Goal: Transaction & Acquisition: Obtain resource

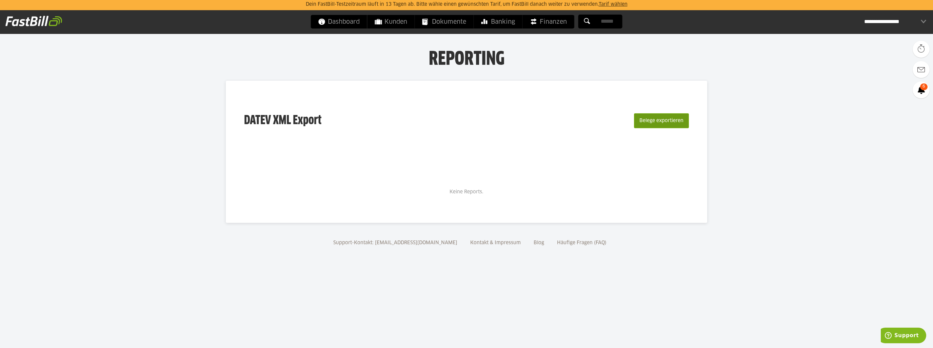
click at [655, 123] on button "Belege exportieren" at bounding box center [661, 120] width 55 height 15
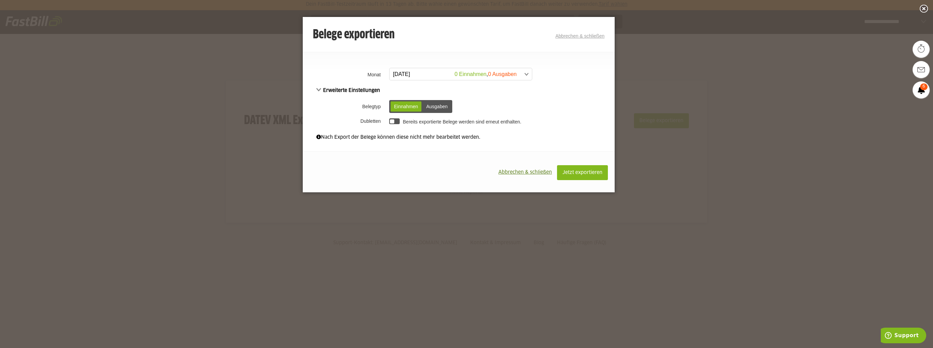
click at [517, 171] on span "Abbrechen & schließen" at bounding box center [525, 172] width 54 height 5
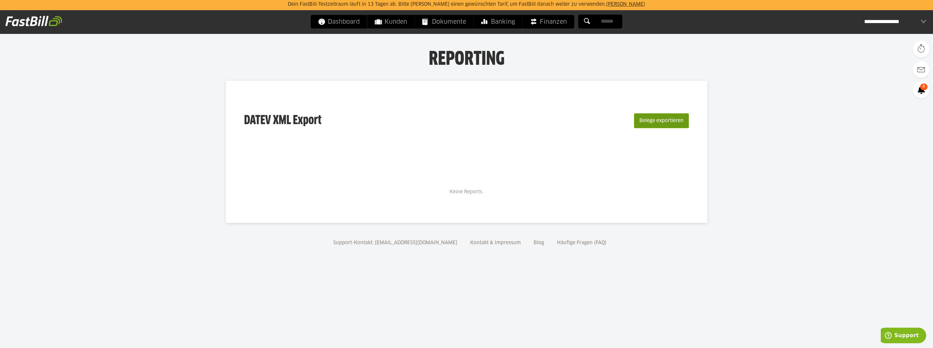
click at [659, 121] on button "Belege exportieren" at bounding box center [661, 120] width 55 height 15
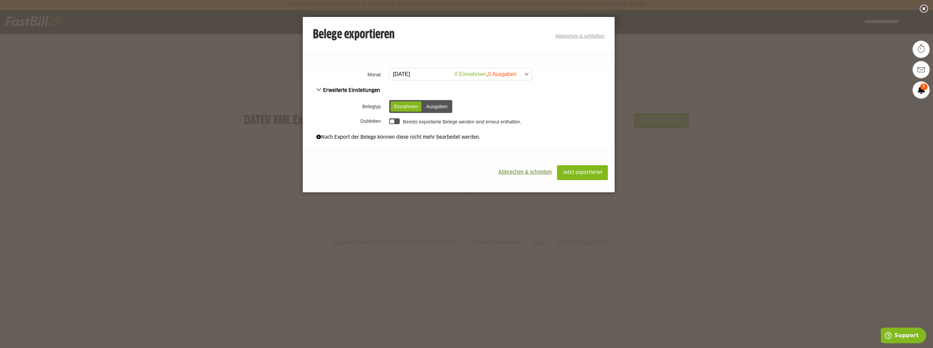
click at [523, 75] on span at bounding box center [457, 74] width 142 height 12
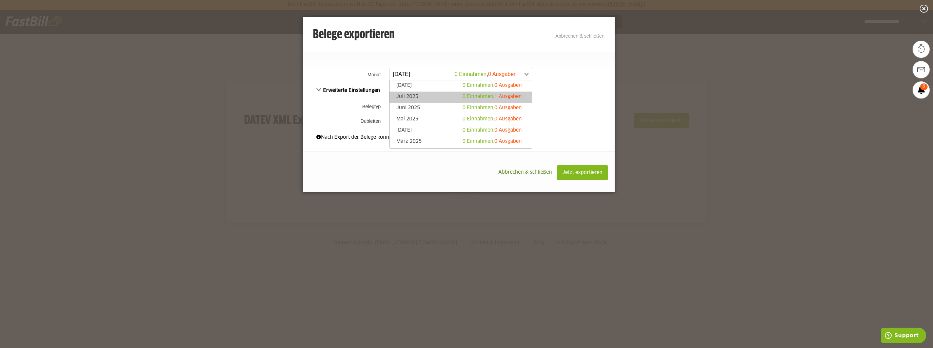
click at [433, 97] on link "Juli 2025 0 Einnahmen , 1 Ausgaben" at bounding box center [461, 97] width 136 height 8
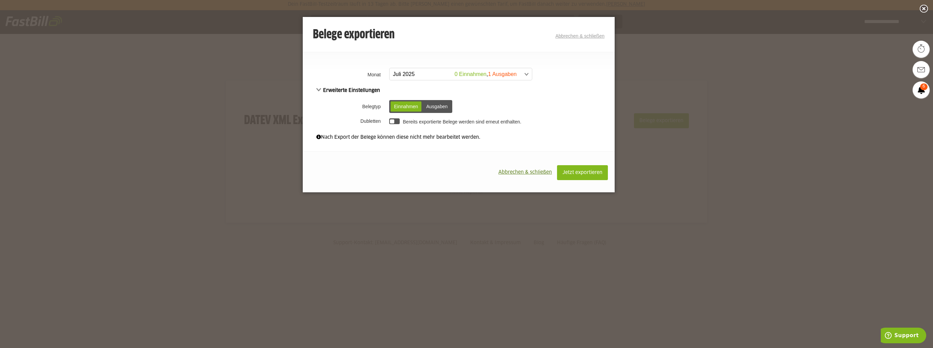
click at [430, 106] on div "Ausgaben" at bounding box center [437, 106] width 28 height 10
click at [403, 108] on div "Einnahmen" at bounding box center [405, 106] width 31 height 10
click at [319, 138] on span at bounding box center [318, 137] width 5 height 5
click at [320, 88] on span "Erweiterte Einstellungen" at bounding box center [348, 90] width 64 height 5
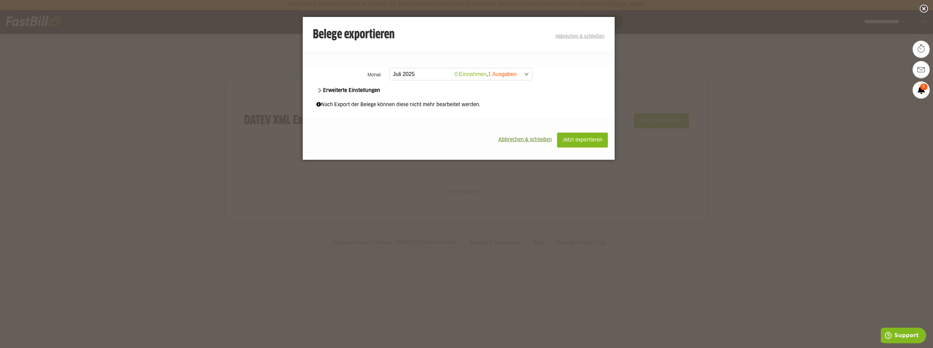
click at [320, 88] on span "Erweiterte Einstellungen" at bounding box center [348, 90] width 64 height 5
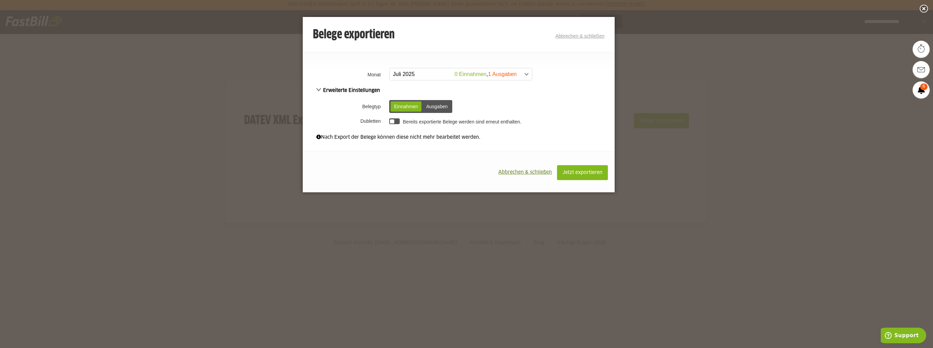
click at [432, 104] on div "Ausgaben" at bounding box center [437, 106] width 28 height 10
click at [522, 82] on td "**********" at bounding box center [500, 74] width 227 height 17
click at [525, 78] on span at bounding box center [457, 74] width 142 height 12
click at [582, 174] on span "Jetzt exportieren" at bounding box center [582, 172] width 40 height 5
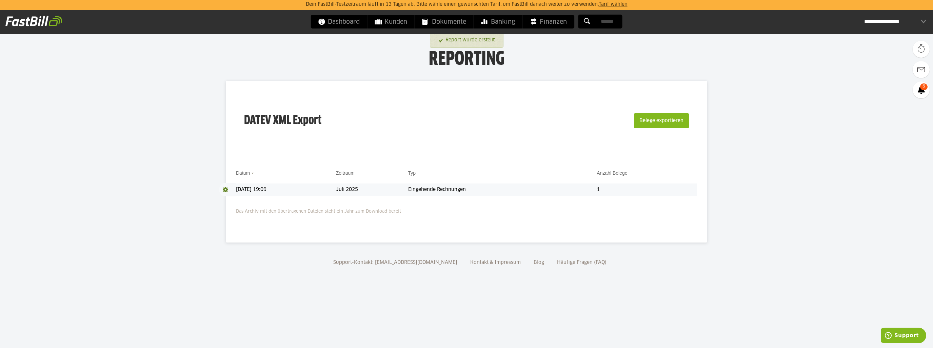
click at [228, 190] on span at bounding box center [227, 190] width 17 height 14
click at [733, 145] on body "Dein FastBill-Testzeitraum läuft in 13 Tagen ab. Bitte wähle einen gewünschten …" at bounding box center [466, 174] width 933 height 348
click at [729, 196] on body "Dein FastBill-Testzeitraum läuft in 13 Tagen ab. Bitte wähle einen gewünschten …" at bounding box center [466, 174] width 933 height 348
click at [248, 190] on td "21.08.2025 19:09" at bounding box center [286, 189] width 100 height 13
click at [227, 191] on span "Download" at bounding box center [227, 190] width 17 height 14
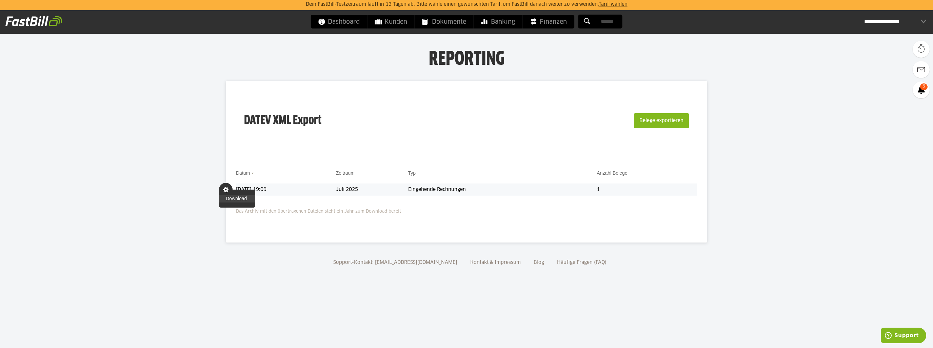
click at [230, 198] on link "Download" at bounding box center [237, 199] width 36 height 8
click at [735, 120] on body "Dein FastBill-Testzeitraum läuft in 13 Tagen ab. Bitte wähle einen gewünschten …" at bounding box center [466, 174] width 933 height 348
click at [918, 22] on div "**********" at bounding box center [895, 22] width 62 height 14
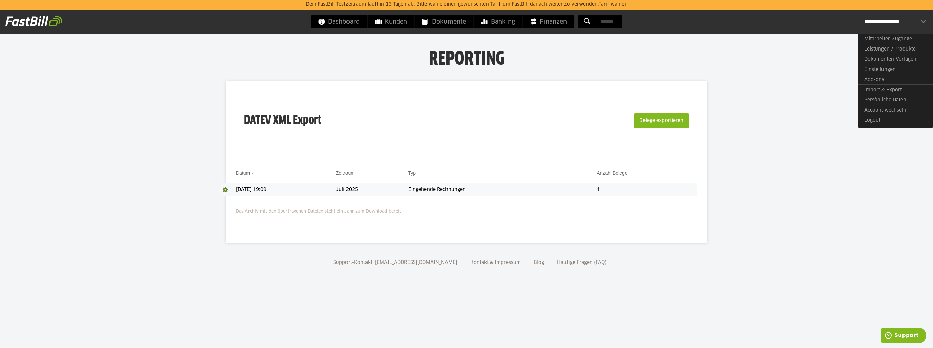
click at [918, 22] on div "**********" at bounding box center [895, 22] width 62 height 14
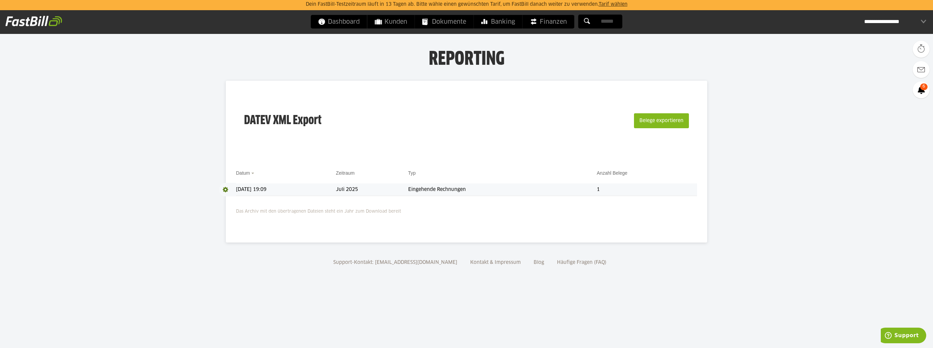
click at [913, 25] on div "**********" at bounding box center [895, 22] width 62 height 14
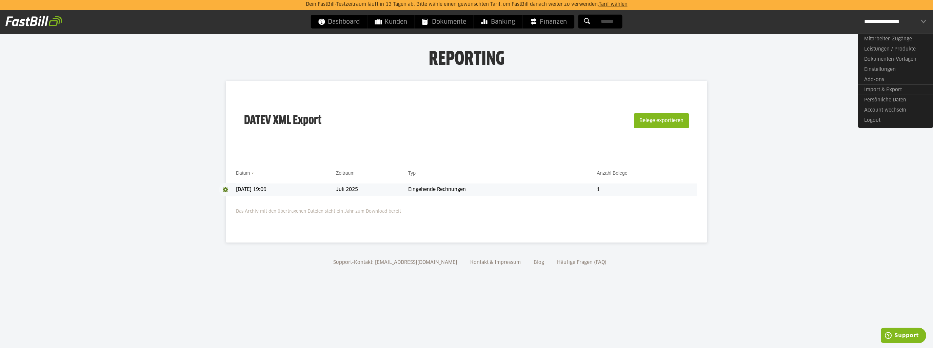
click at [588, 59] on h1 "Reporting" at bounding box center [466, 57] width 797 height 18
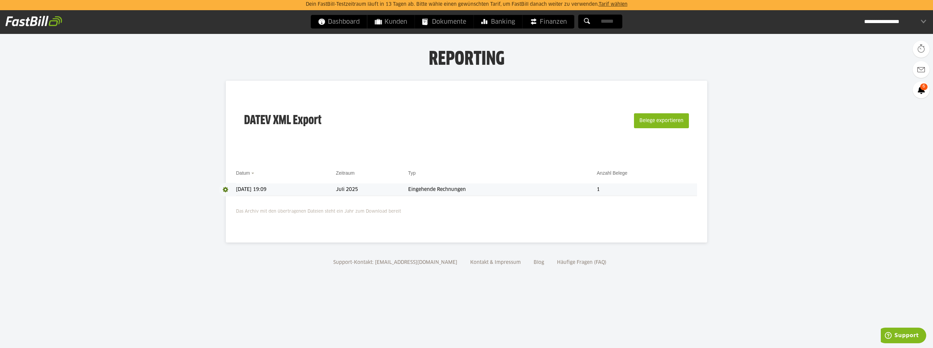
click at [903, 24] on div "**********" at bounding box center [895, 22] width 62 height 14
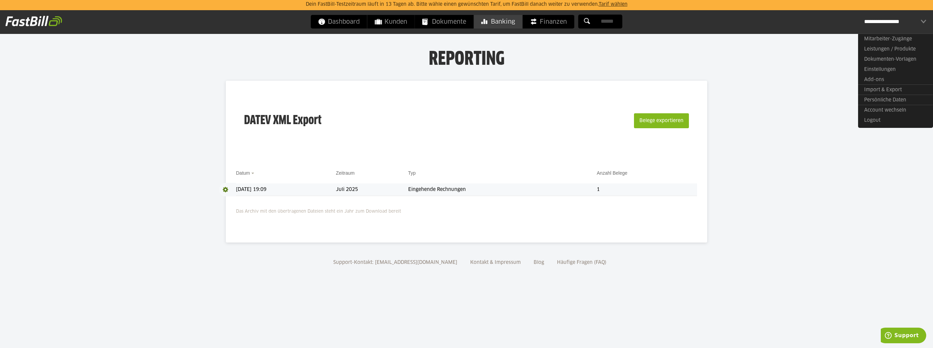
click at [500, 24] on span "Banking" at bounding box center [498, 22] width 34 height 14
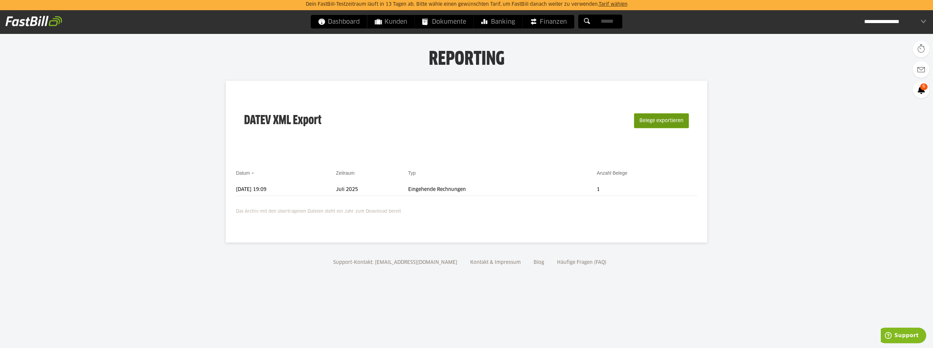
click at [663, 122] on button "Belege exportieren" at bounding box center [661, 120] width 55 height 15
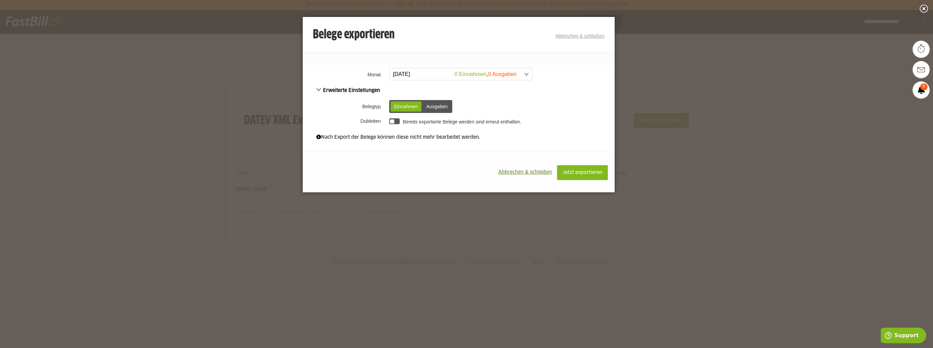
click at [527, 76] on span at bounding box center [457, 74] width 142 height 12
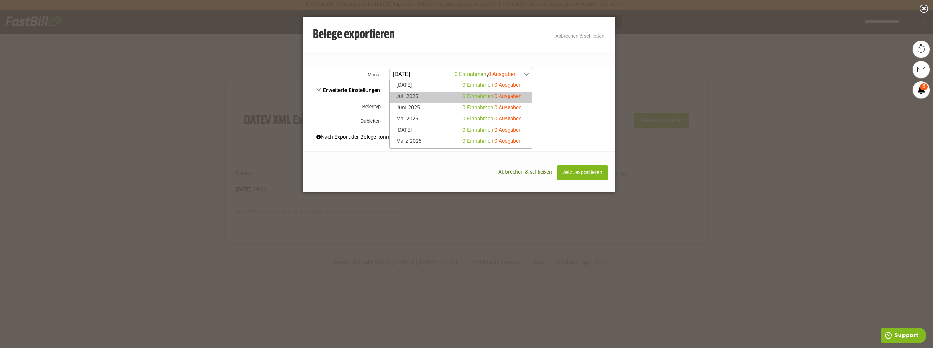
click at [443, 97] on link "Juli 2025 0 Einnahmen , 0 Ausgaben" at bounding box center [461, 97] width 136 height 8
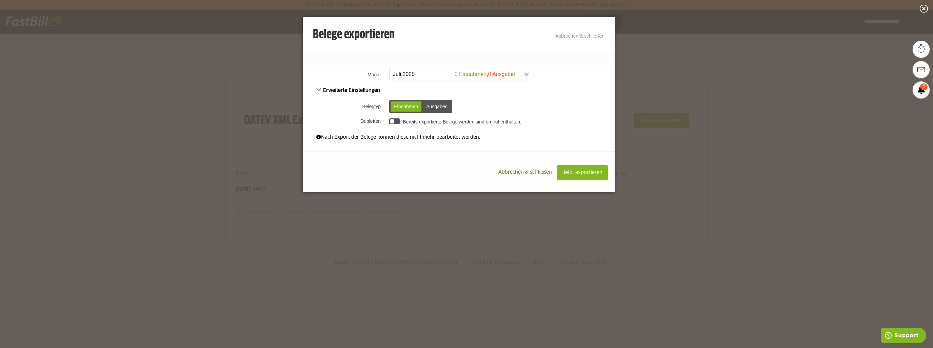
click at [511, 175] on span "Abbrechen & schließen" at bounding box center [525, 172] width 54 height 5
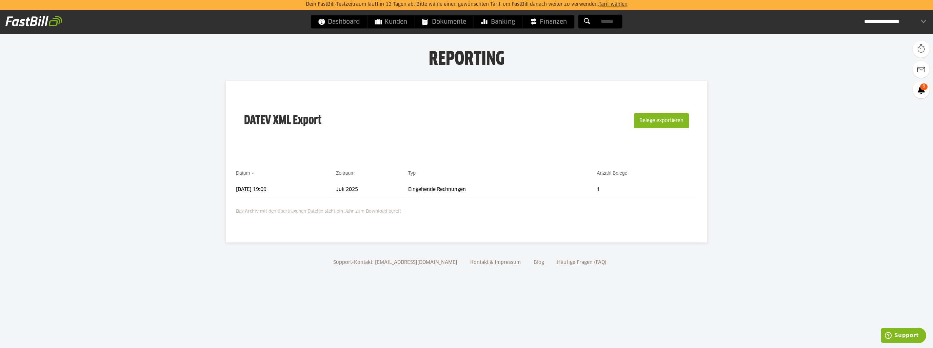
click at [789, 155] on body "Dein FastBill-Testzeitraum läuft in 13 Tagen ab. Bitte wähle einen gewünschten …" at bounding box center [466, 174] width 933 height 348
click at [494, 18] on span "Banking" at bounding box center [498, 22] width 34 height 14
